Goal: Obtain resource: Obtain resource

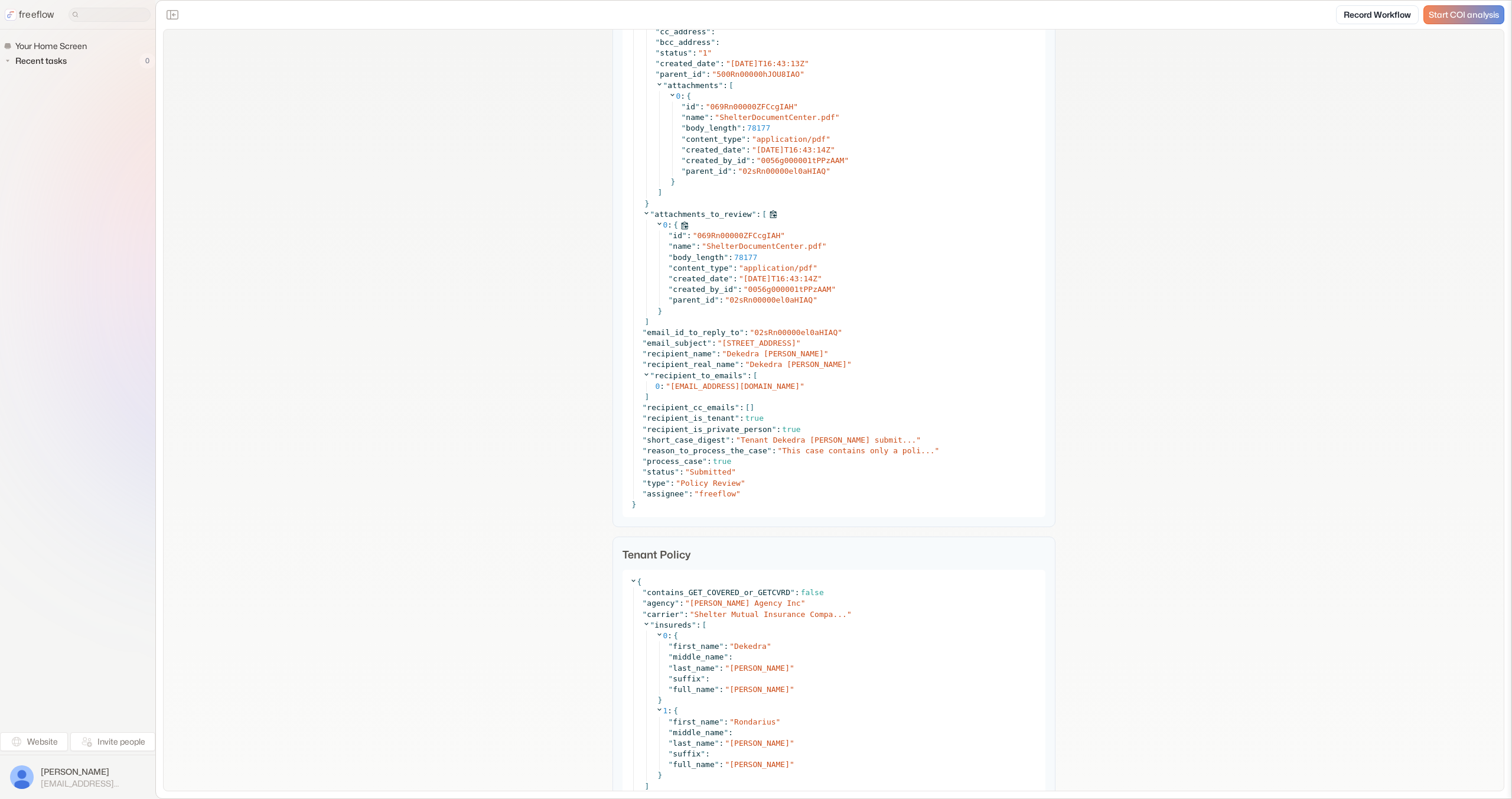
scroll to position [1146, 0]
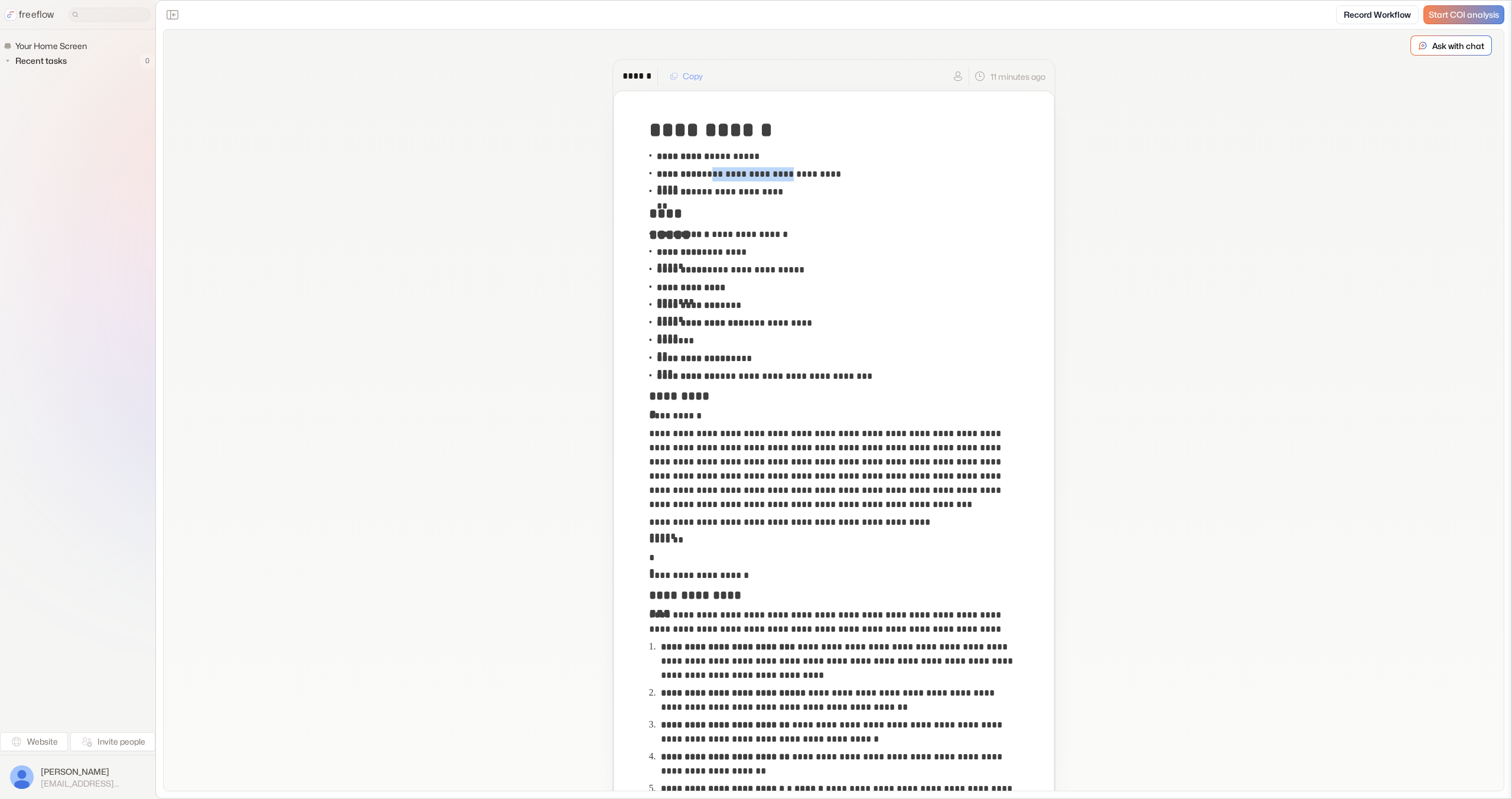
copy p "**********"
drag, startPoint x: 795, startPoint y: 171, endPoint x: 706, endPoint y: 176, distance: 89.1
click at [706, 176] on p "**********" at bounding box center [756, 175] width 200 height 14
